Goal: Transaction & Acquisition: Register for event/course

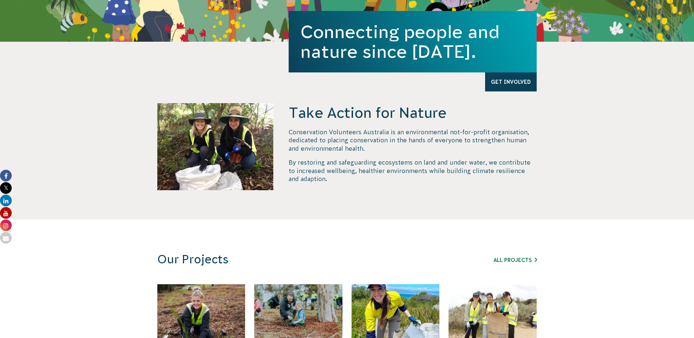
scroll to position [183, 0]
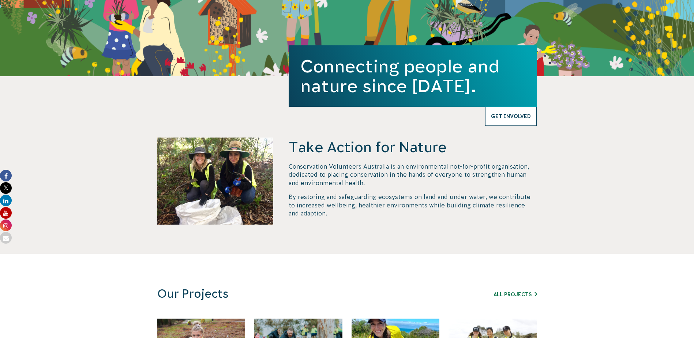
click at [506, 115] on link "Get Involved" at bounding box center [511, 116] width 52 height 19
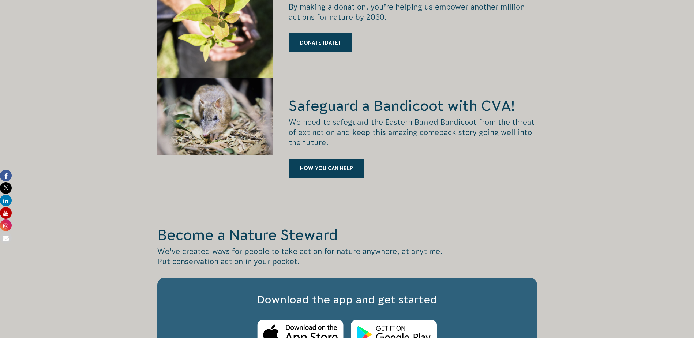
scroll to position [1098, 0]
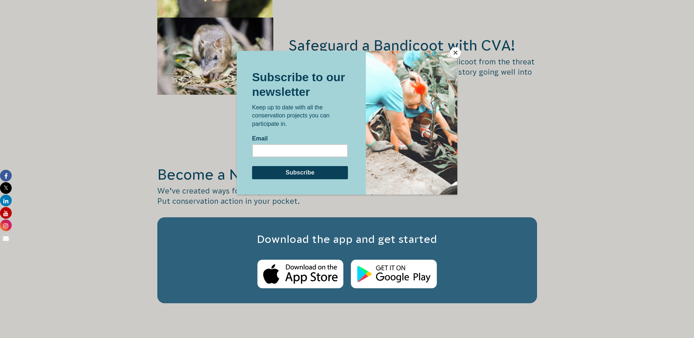
click at [456, 52] on button "Close" at bounding box center [455, 52] width 11 height 11
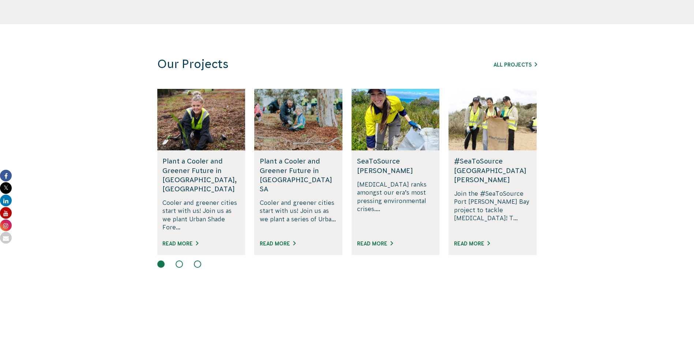
scroll to position [402, 0]
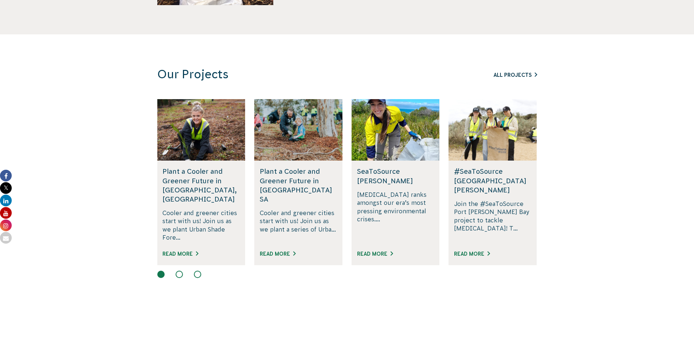
click at [514, 77] on link "All Projects" at bounding box center [516, 75] width 44 height 6
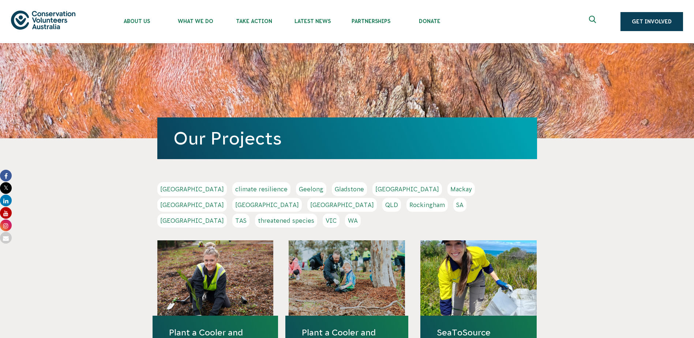
click at [340, 214] on link "VIC" at bounding box center [331, 221] width 17 height 14
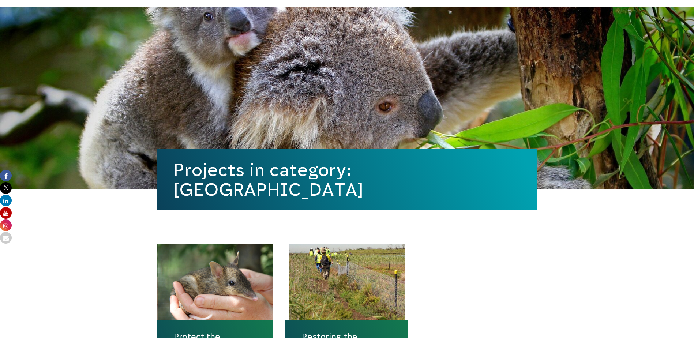
scroll to position [183, 0]
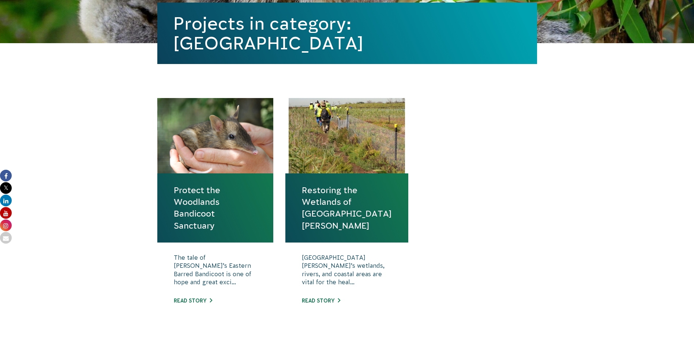
click at [230, 199] on link "Protect the Woodlands Bandicoot Sanctuary" at bounding box center [215, 207] width 83 height 47
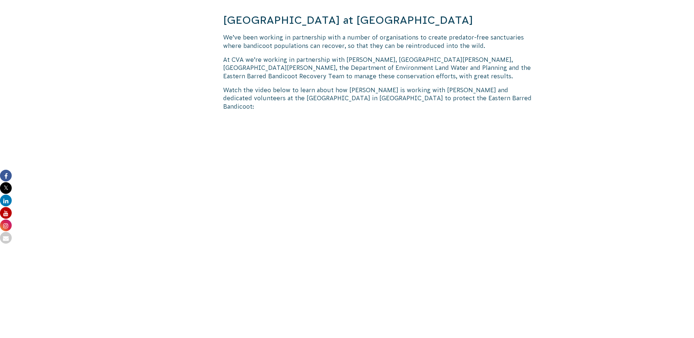
scroll to position [585, 0]
